Goal: Obtain resource: Obtain resource

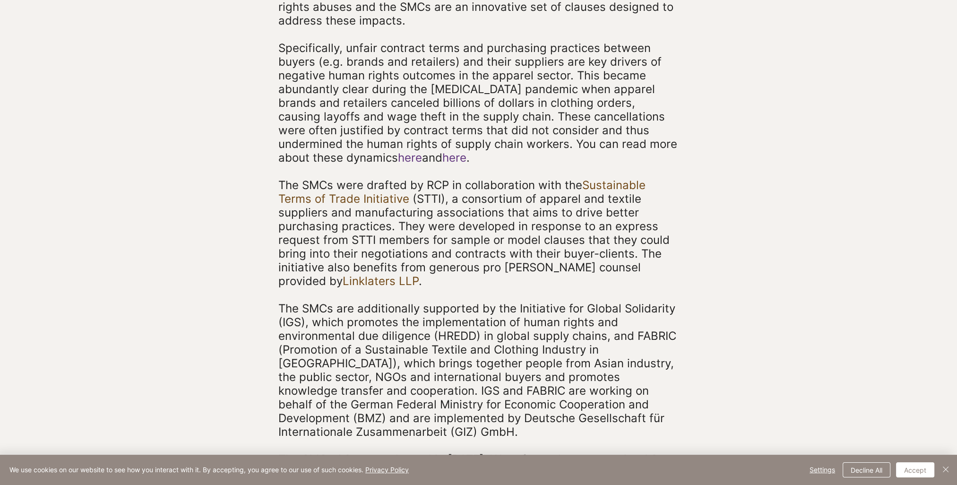
scroll to position [331, 0]
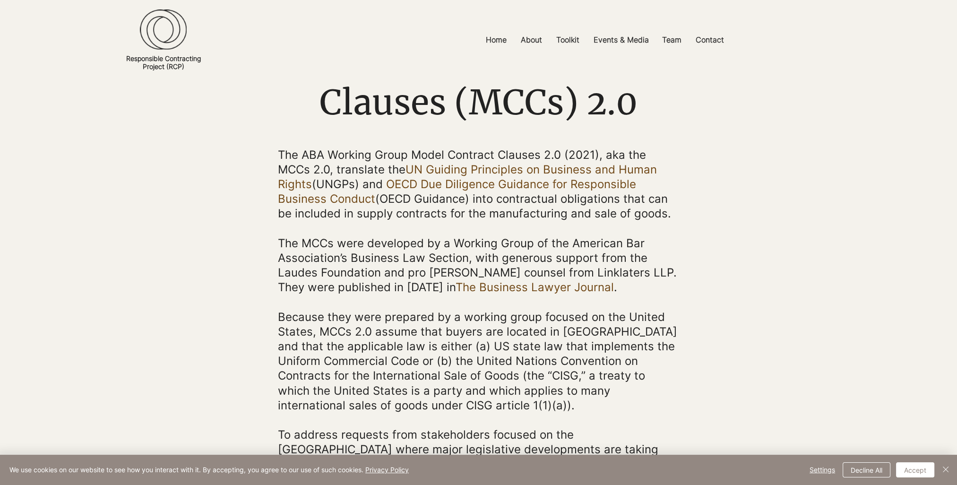
scroll to position [95, 0]
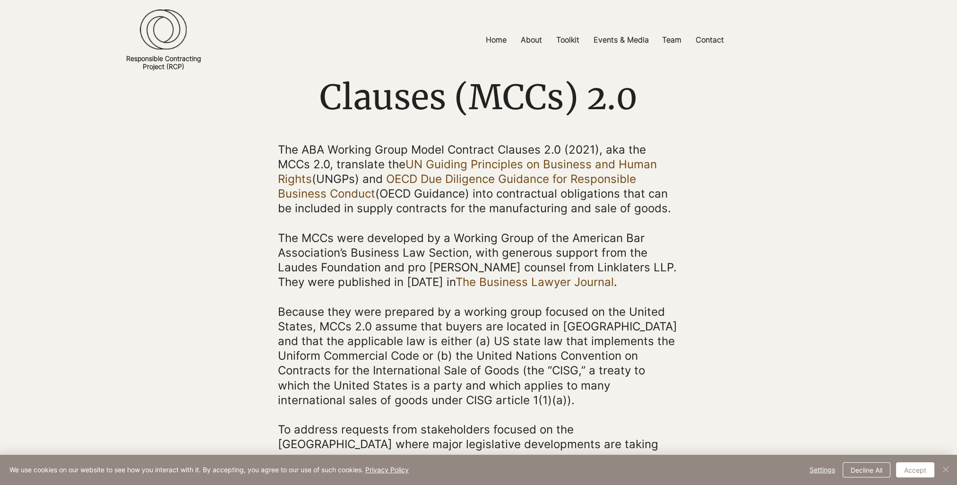
click at [943, 465] on img "Close" at bounding box center [945, 469] width 11 height 11
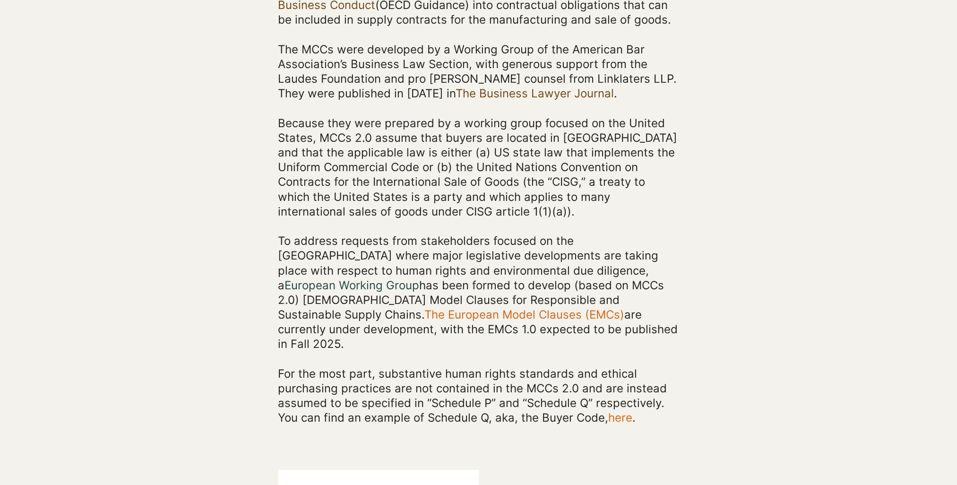
scroll to position [284, 0]
click at [612, 307] on link "The European Model Clauses (EMCs)" at bounding box center [524, 314] width 200 height 14
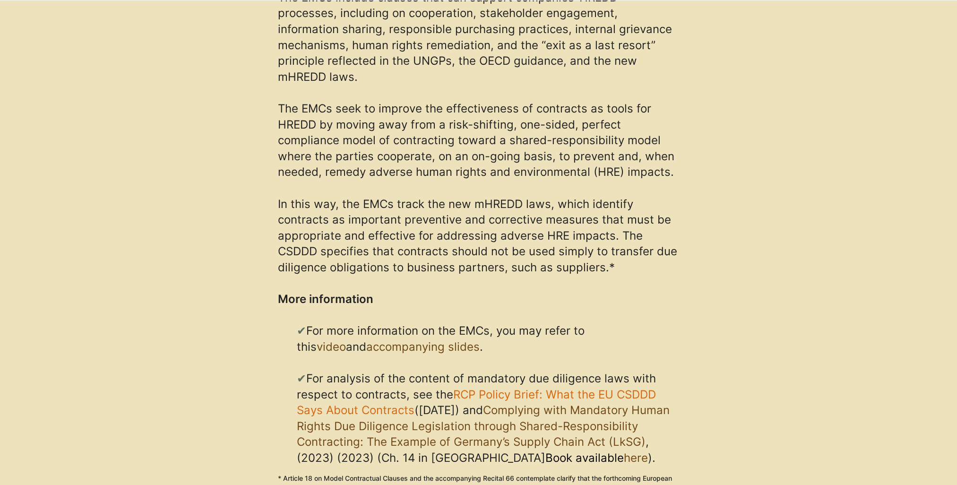
scroll to position [1182, 0]
